Goal: Task Accomplishment & Management: Use online tool/utility

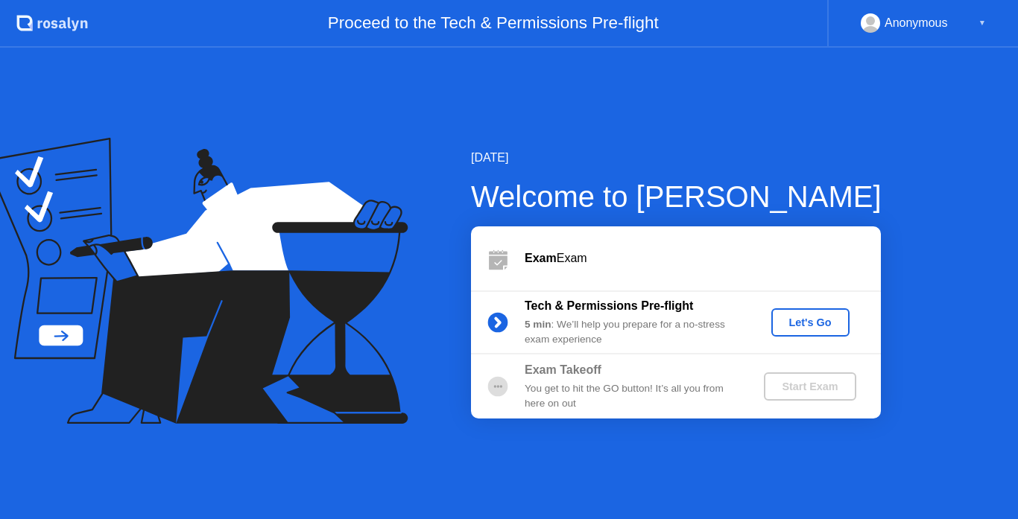
click at [797, 329] on div "Let's Go" at bounding box center [810, 323] width 66 height 12
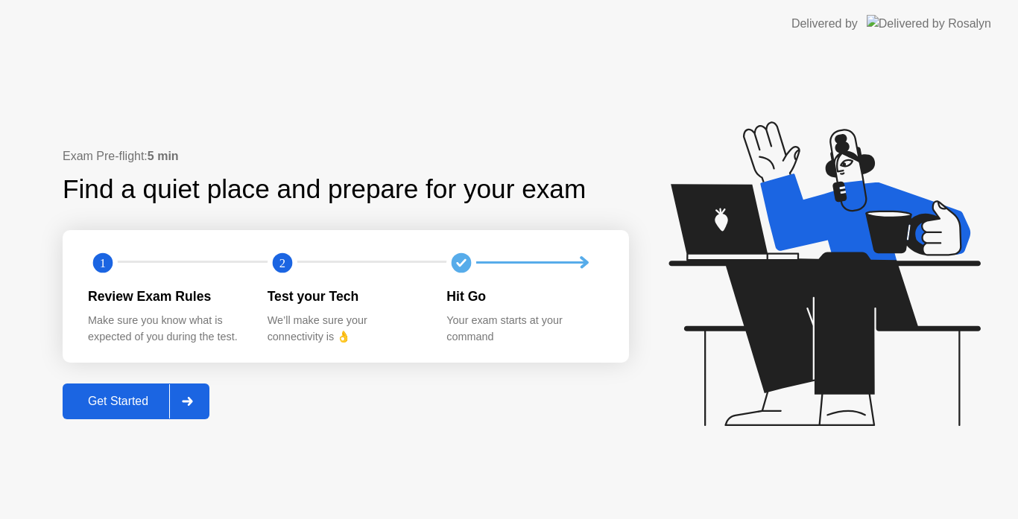
click at [151, 399] on div "Get Started" at bounding box center [118, 401] width 102 height 13
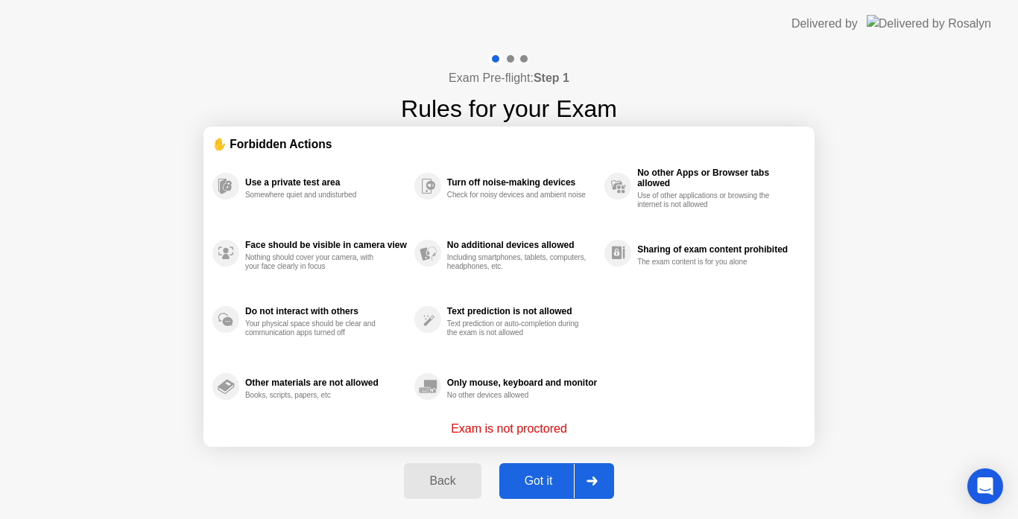
click at [530, 470] on button "Got it" at bounding box center [556, 482] width 115 height 36
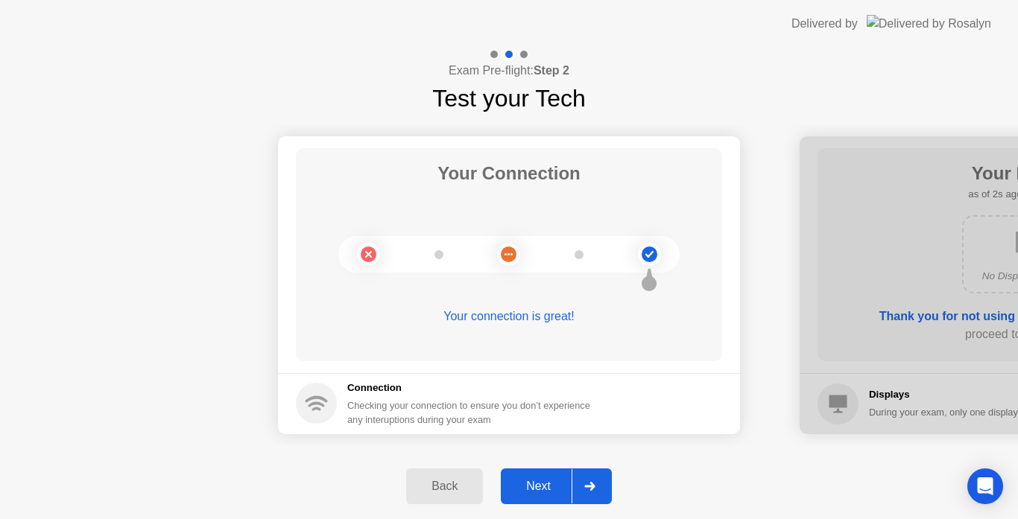
click at [540, 484] on div "Next" at bounding box center [538, 486] width 66 height 13
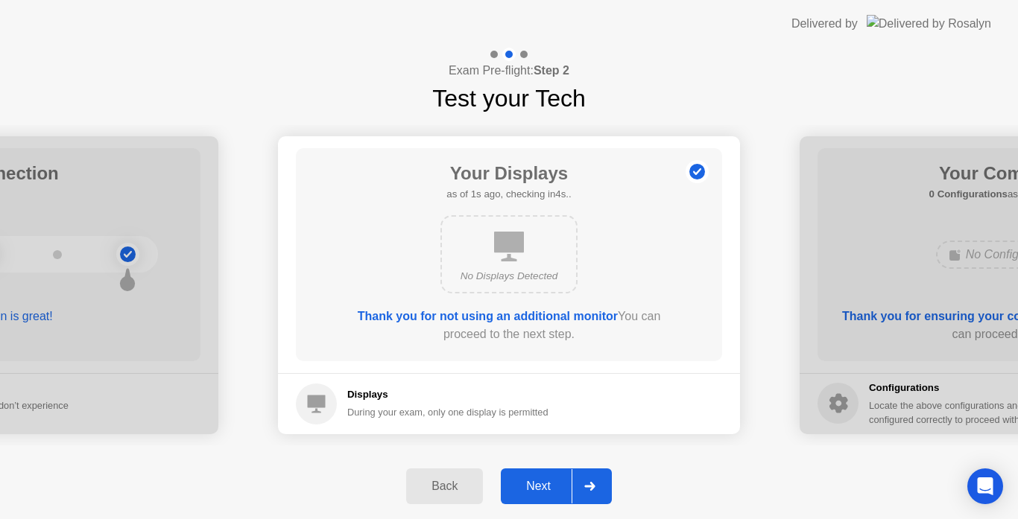
click at [534, 480] on div "Next" at bounding box center [538, 486] width 66 height 13
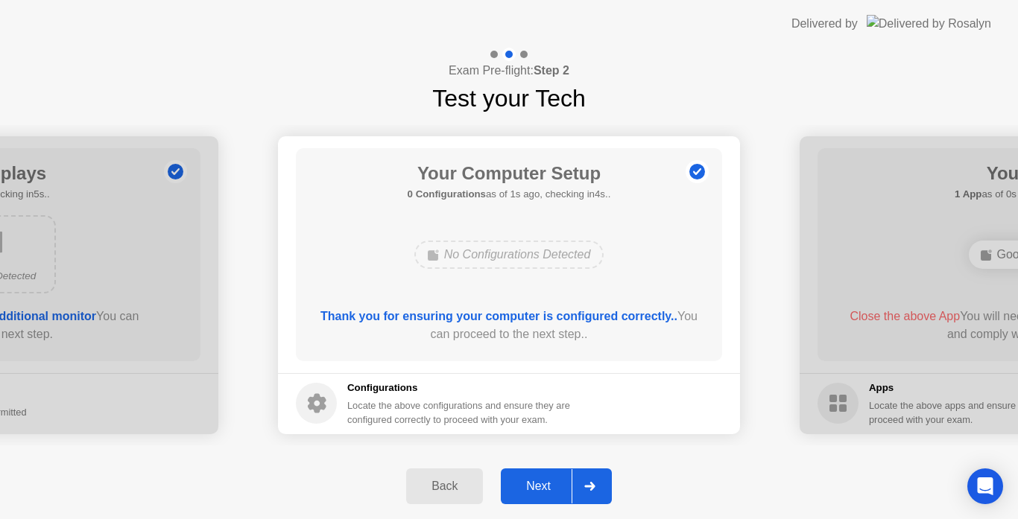
click at [525, 490] on div "Next" at bounding box center [538, 486] width 66 height 13
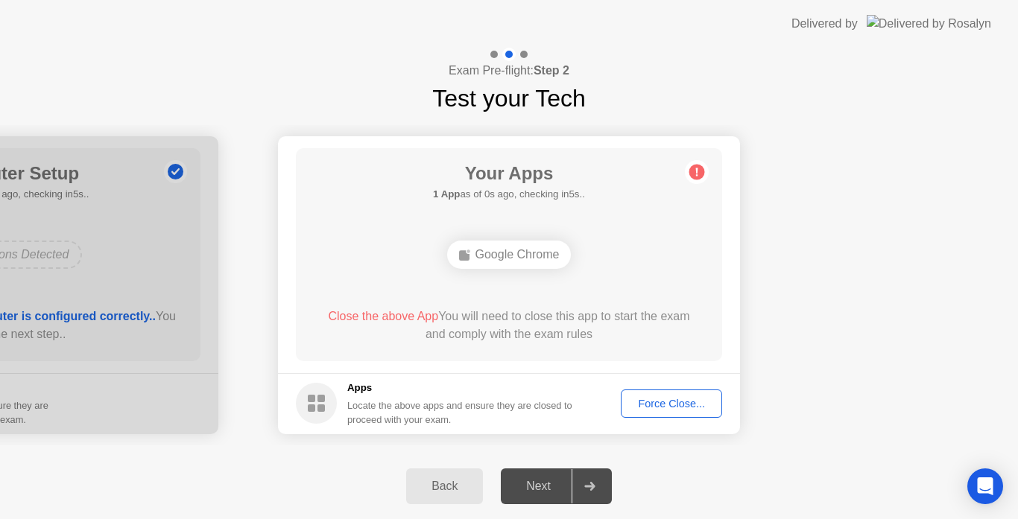
click at [680, 391] on button "Force Close..." at bounding box center [671, 404] width 101 height 28
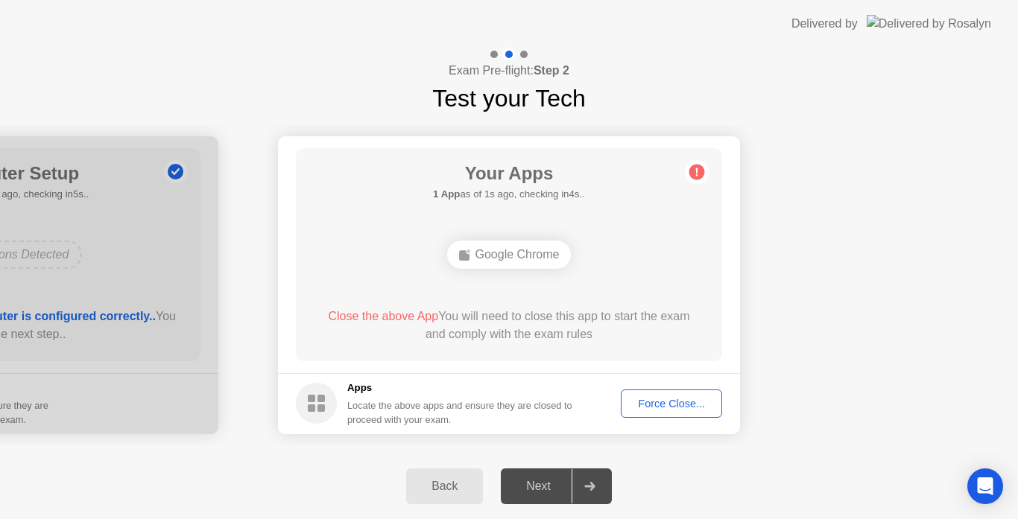
click at [670, 405] on div "Force Close..." at bounding box center [671, 404] width 91 height 12
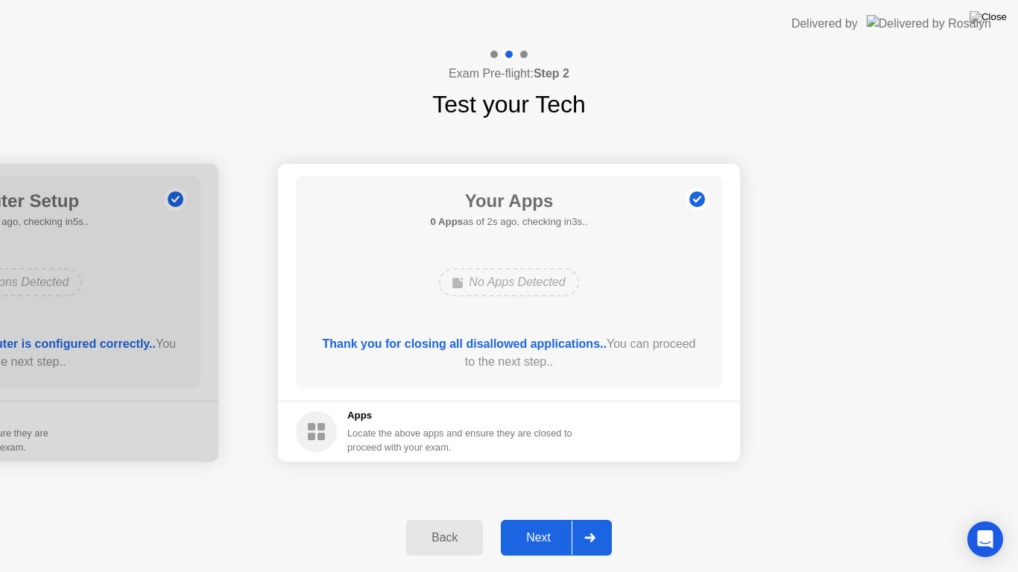
click at [535, 519] on div "Next" at bounding box center [538, 537] width 66 height 13
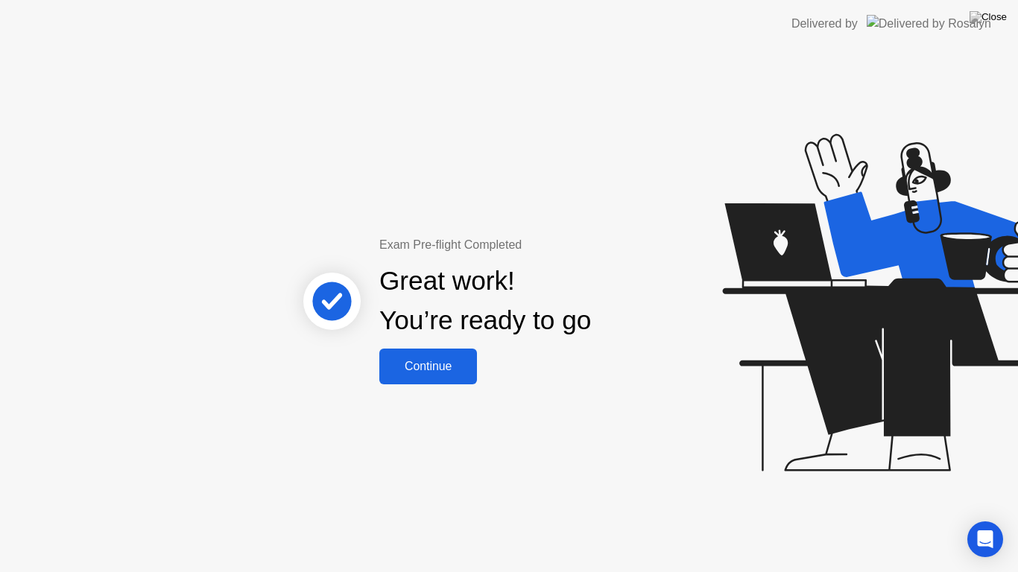
click at [459, 360] on div "Continue" at bounding box center [428, 366] width 89 height 13
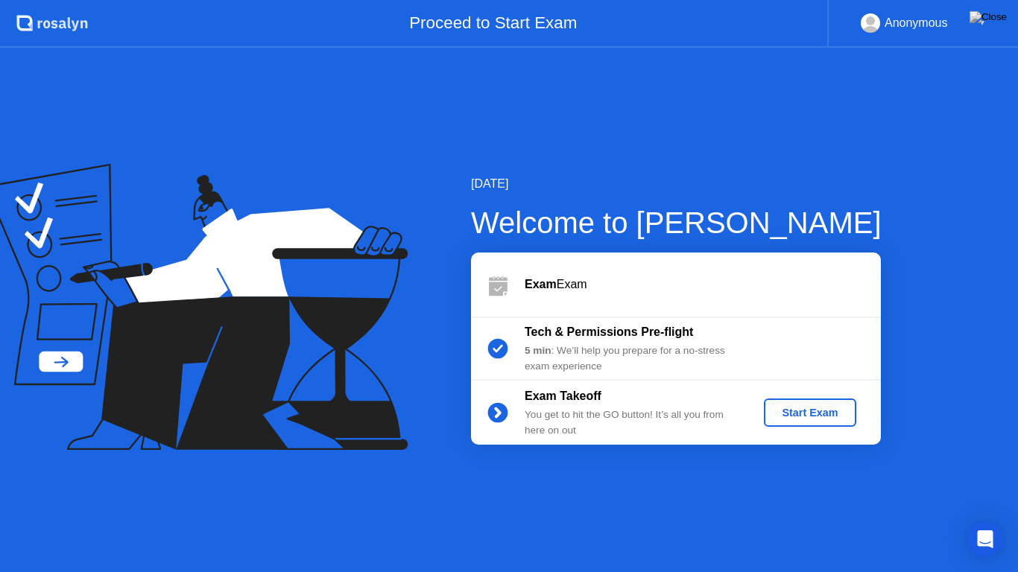
click at [820, 417] on div "Start Exam" at bounding box center [810, 413] width 80 height 12
